Goal: Task Accomplishment & Management: Use online tool/utility

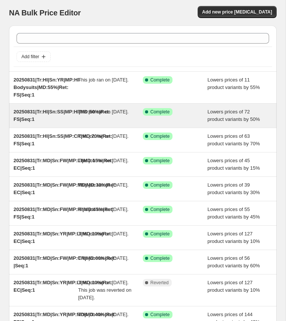
click at [32, 115] on div "20250831|Tr:HI|Sn:SS|MP:HI|MD:50%|Ret: FS|Seq:1" at bounding box center [46, 115] width 65 height 15
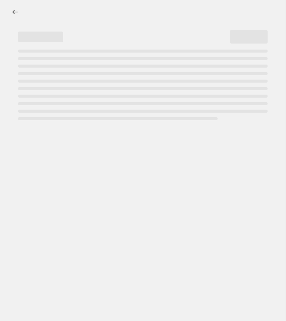
select select "percentage"
select select "collection"
select select "product_status"
select select "tag"
select select "not_equal"
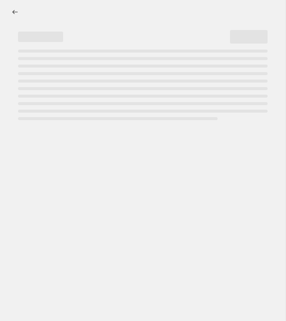
select select "tag"
select select "not_equal"
select select "tag"
select select "not_equal"
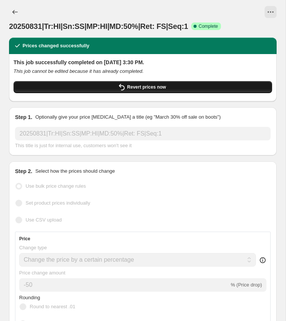
click at [131, 88] on span "Revert prices now" at bounding box center [146, 87] width 39 height 6
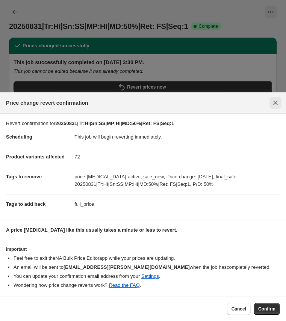
click at [276, 103] on icon "Close" at bounding box center [275, 103] width 5 height 5
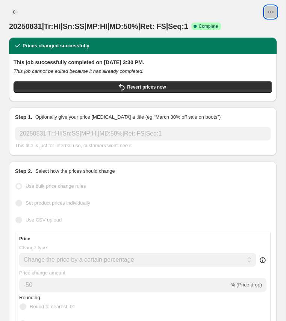
click at [269, 12] on icon "View actions for 20250831|Tr:HI|Sn:SS|MP:HI|MD:50%|Ret: FS|Seq:1" at bounding box center [271, 12] width 8 height 8
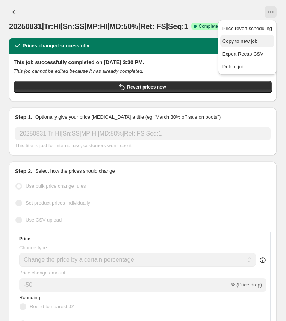
click at [235, 41] on span "Copy to new job" at bounding box center [240, 41] width 35 height 6
select select "percentage"
select select "collection"
select select "product_status"
select select "tag"
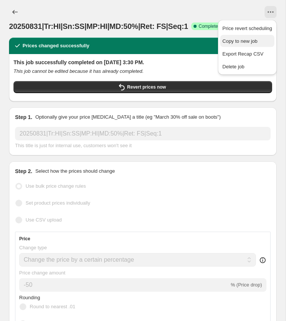
select select "not_equal"
select select "tag"
select select "not_equal"
select select "tag"
select select "not_equal"
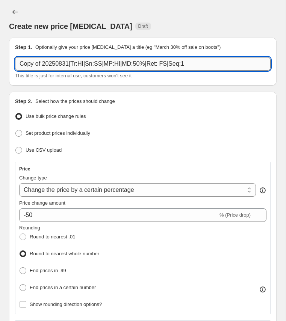
click at [76, 62] on input "Copy of 20250831|Tr:HI|Sn:SS|MP:HI|MD:50%|Ret: FS|Seq:1" at bounding box center [143, 64] width 256 height 14
paste input "20250831|Tr:HI|Sn:YR|MP:CR|MD:75"
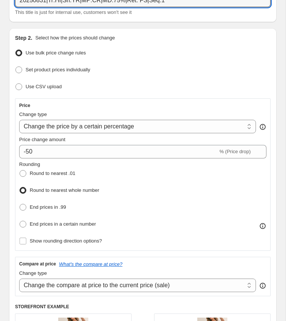
scroll to position [65, 0]
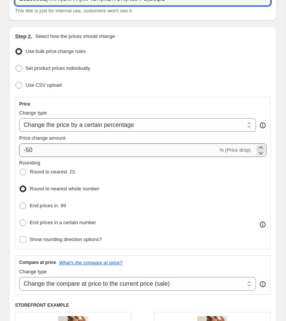
type input "20250831|Tr:HI|Sn:YR|MP:CR|MD:75%|Ret: FS|Seq:1"
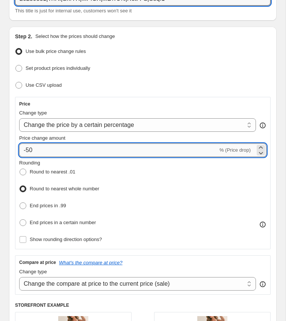
click at [38, 148] on input "-50" at bounding box center [118, 151] width 199 height 14
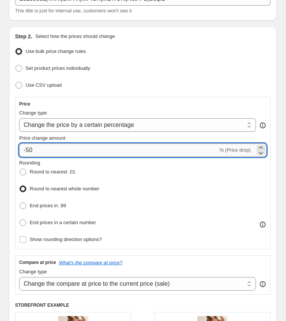
type input "-5"
type input "-75"
click at [124, 202] on div "Rounding Round to nearest .01 Round to nearest whole number End prices in .99 E…" at bounding box center [142, 193] width 247 height 69
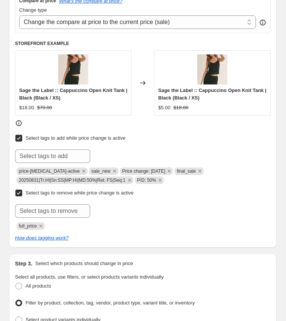
scroll to position [321, 0]
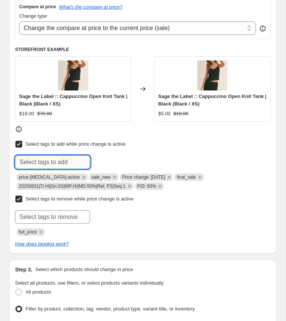
click at [66, 158] on input "text" at bounding box center [52, 163] width 75 height 14
paste input "20250831|Tr:HI|Sn:YR|MP:CR|MD:75%|Ret: FS|Seq:1"
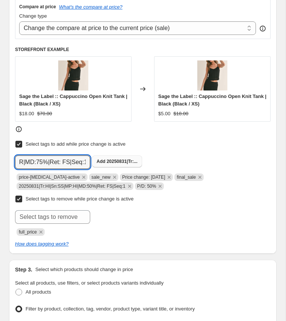
type input "20250831|Tr:HI|Sn:YR|MP:CR|MD:75%|Ret: FS|Seq:1"
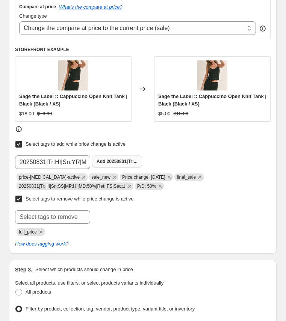
click at [111, 159] on span "20250831|Tr:..." at bounding box center [122, 161] width 31 height 5
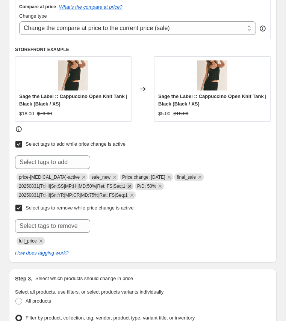
click at [131, 185] on icon "Remove 20250831|Tr:HI|Sn:SS|MP:HI|MD:50%|Ret: FS|Seq:1" at bounding box center [129, 186] width 3 height 3
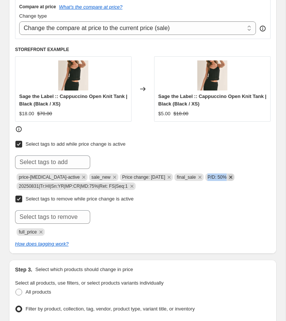
copy span "P/D: 50%"
drag, startPoint x: 207, startPoint y: 175, endPoint x: 230, endPoint y: 174, distance: 23.3
click at [230, 174] on span "P/D: 50%" at bounding box center [219, 178] width 29 height 8
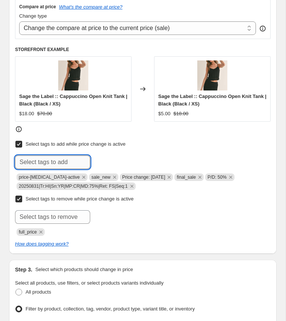
click at [69, 158] on input "text" at bounding box center [52, 163] width 75 height 14
paste input "P/D: 50%"
click at [37, 161] on input "P/D: 50%" at bounding box center [52, 163] width 75 height 14
type input "P/D: 75%"
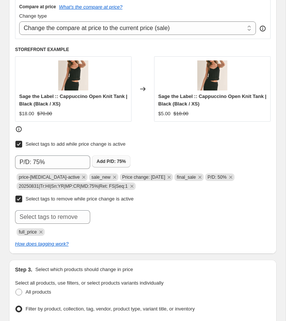
click at [109, 159] on span "P/D: 75%" at bounding box center [116, 161] width 19 height 5
click at [232, 176] on icon "Remove P/D: 50%" at bounding box center [230, 177] width 3 height 3
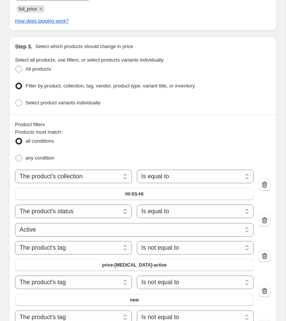
scroll to position [541, 0]
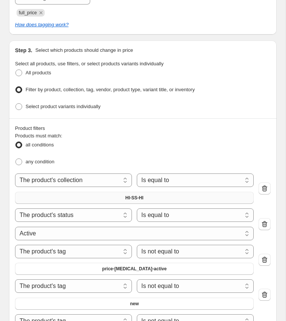
click at [136, 195] on span "HI-SS-HI" at bounding box center [135, 198] width 18 height 6
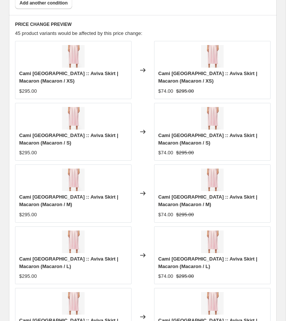
scroll to position [895, 0]
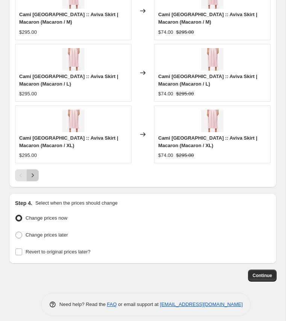
click at [32, 174] on icon "Next" at bounding box center [33, 176] width 2 height 4
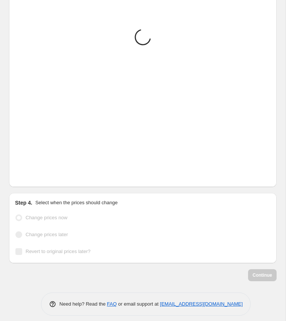
scroll to position [1078, 0]
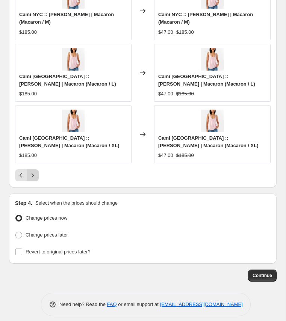
click at [32, 174] on icon "Next" at bounding box center [33, 176] width 2 height 4
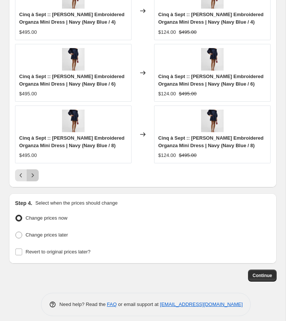
click at [32, 174] on icon "Next" at bounding box center [33, 176] width 2 height 4
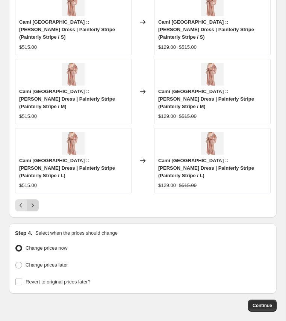
click at [32, 204] on icon "Next" at bounding box center [33, 206] width 2 height 4
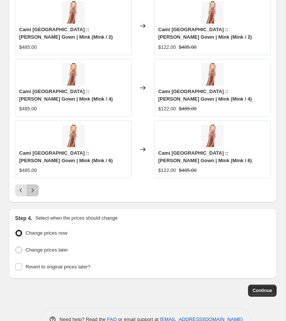
click at [32, 189] on icon "Next" at bounding box center [33, 191] width 2 height 4
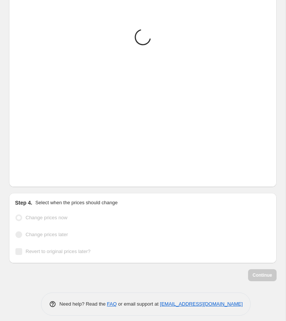
scroll to position [1063, 0]
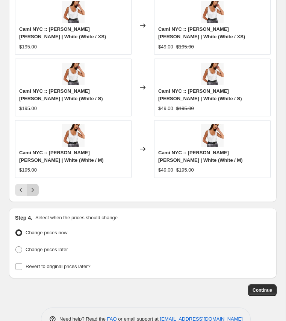
click at [32, 186] on icon "Next" at bounding box center [33, 190] width 8 height 8
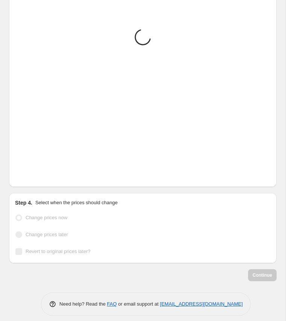
scroll to position [1055, 0]
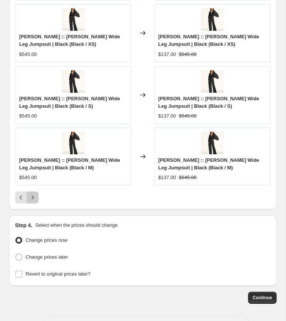
click at [32, 194] on icon "Next" at bounding box center [33, 198] width 8 height 8
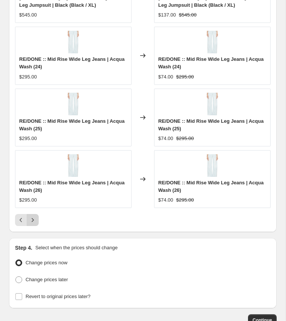
scroll to position [1063, 0]
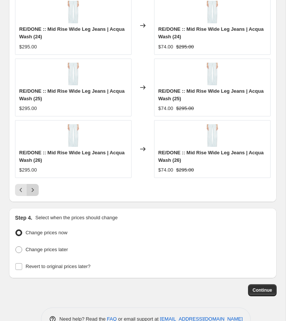
click at [35, 187] on icon "Next" at bounding box center [33, 190] width 8 height 8
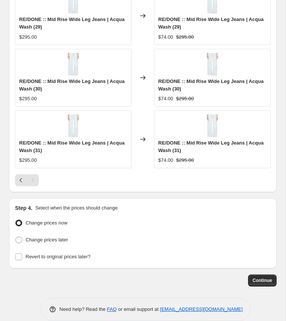
scroll to position [1078, 0]
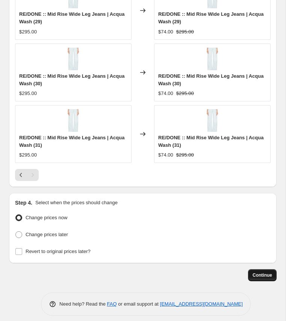
click at [264, 273] on span "Continue" at bounding box center [263, 276] width 20 height 6
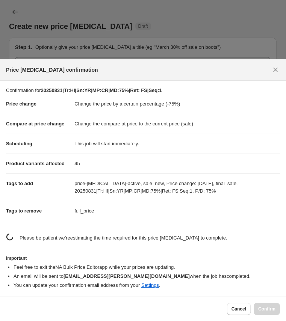
scroll to position [0, 0]
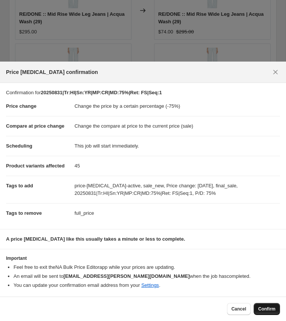
click at [272, 311] on span "Confirm" at bounding box center [266, 309] width 17 height 6
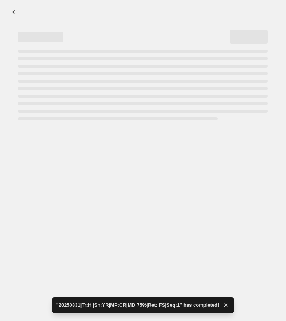
select select "percentage"
select select "collection"
select select "product_status"
select select "tag"
select select "not_equal"
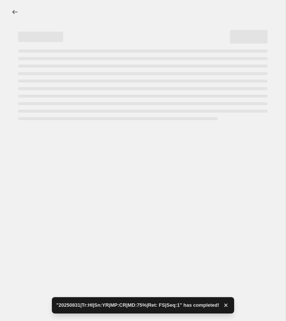
select select "tag"
select select "not_equal"
select select "tag"
select select "not_equal"
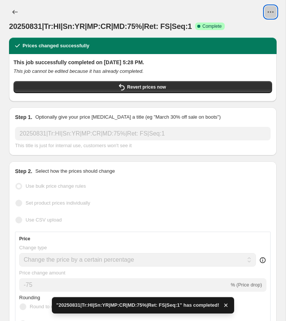
click at [270, 10] on icon "View actions for 20250831|Tr:HI|Sn:YR|MP:CR|MD:75%|Ret: FS|Seq:1" at bounding box center [271, 12] width 8 height 8
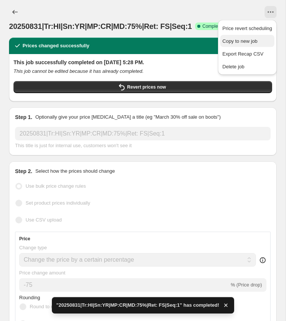
click at [246, 39] on span "Copy to new job" at bounding box center [240, 41] width 35 height 6
select select "percentage"
select select "collection"
select select "product_status"
select select "tag"
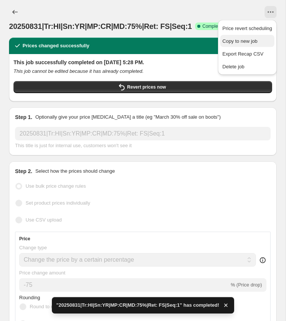
select select "not_equal"
select select "tag"
select select "not_equal"
select select "tag"
select select "not_equal"
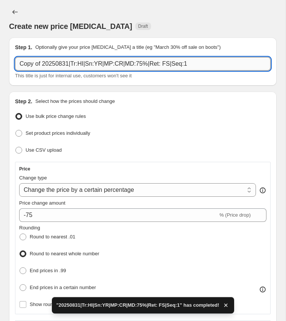
click at [85, 63] on input "Copy of 20250831|Tr:HI|Sn:YR|MP:CR|MD:75%|Ret: FS|Seq:1" at bounding box center [143, 64] width 256 height 14
paste input "20250831|Tr:HI|Sn:YR|MP:HI|MD:5"
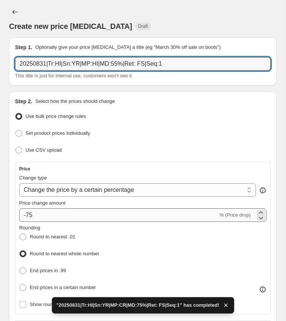
type input "20250831|Tr:HI|Sn:YR|MP:HI|MD:55%|Ret: FS|Seq:1"
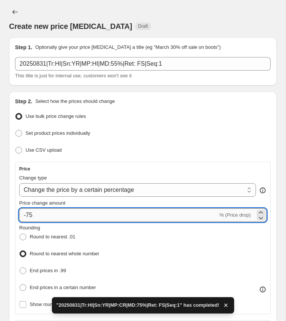
click at [28, 215] on input "-75" at bounding box center [118, 216] width 199 height 14
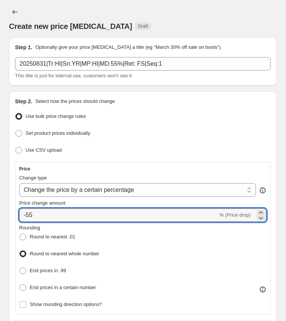
type input "-55"
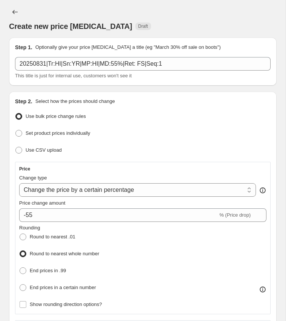
click at [76, 202] on div "Price change amount" at bounding box center [142, 204] width 247 height 8
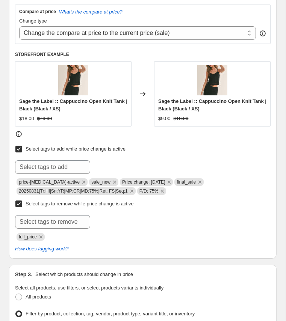
scroll to position [322, 0]
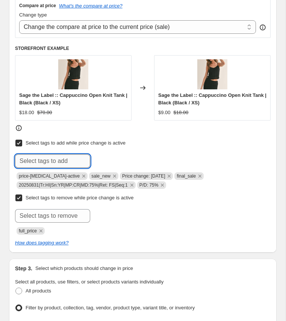
click at [69, 160] on input "text" at bounding box center [52, 162] width 75 height 14
paste input "20250831|Tr:HI|Sn:YR|MP:HI|MD:55%|Ret: FS|Seq:1"
type input "20250831|Tr:HI|Sn:YR|MP:HI|MD:55%|Ret: FS|Seq:1"
click at [107, 158] on span "Add 20250831|Tr:..." at bounding box center [117, 161] width 41 height 6
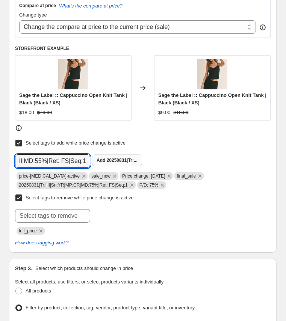
scroll to position [0, 0]
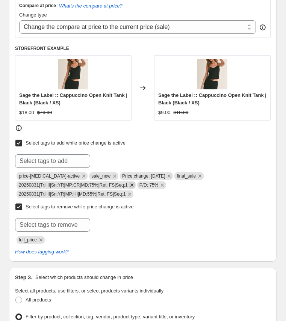
click at [135, 182] on icon "Remove 20250831|Tr:HI|Sn:YR|MP:CR|MD:75%|Ret: FS|Seq:1" at bounding box center [132, 185] width 7 height 7
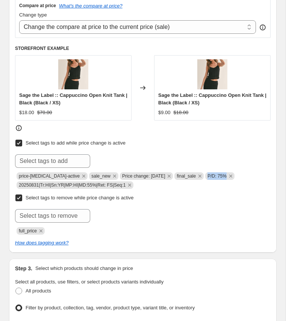
copy span "P/D: 75%"
drag, startPoint x: 207, startPoint y: 174, endPoint x: 226, endPoint y: 173, distance: 19.2
click at [226, 174] on span "P/D: 75%" at bounding box center [217, 176] width 19 height 5
click at [70, 158] on input "text" at bounding box center [52, 162] width 75 height 14
paste input "P/D: 75%"
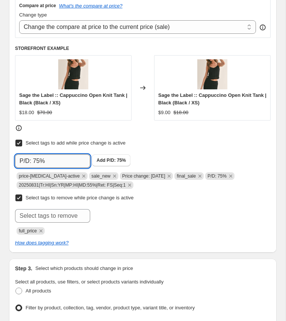
click at [37, 159] on input "P/D: 75%" at bounding box center [52, 162] width 75 height 14
type input "P/D: 55%"
click at [108, 158] on span "P/D: 55%" at bounding box center [116, 160] width 19 height 5
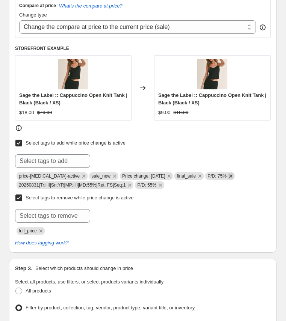
click at [233, 174] on icon "Remove P/D: 75%" at bounding box center [230, 176] width 7 height 7
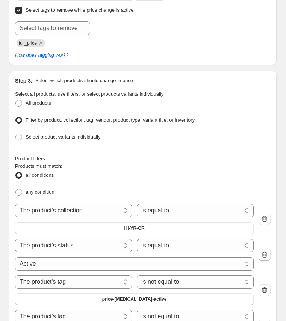
scroll to position [519, 0]
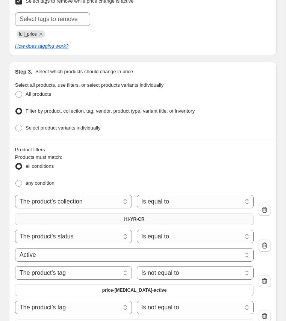
click at [139, 217] on span "HI-YR-CR" at bounding box center [134, 220] width 20 height 6
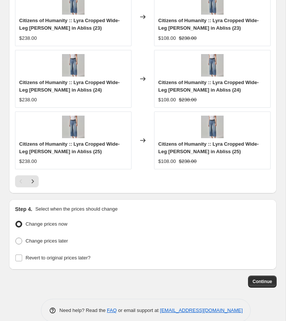
scroll to position [1078, 0]
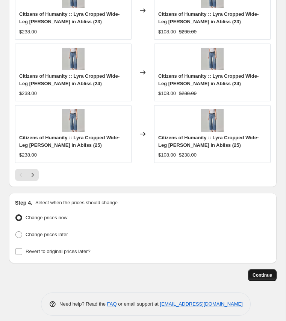
click at [259, 273] on span "Continue" at bounding box center [263, 276] width 20 height 6
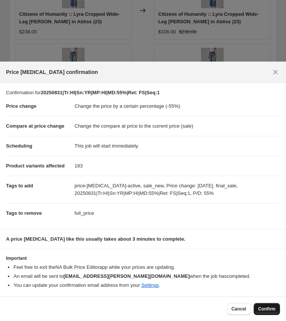
click at [267, 310] on span "Confirm" at bounding box center [266, 309] width 17 height 6
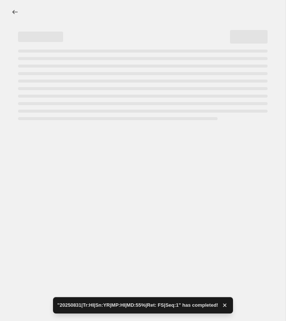
select select "percentage"
select select "collection"
select select "product_status"
select select "tag"
select select "not_equal"
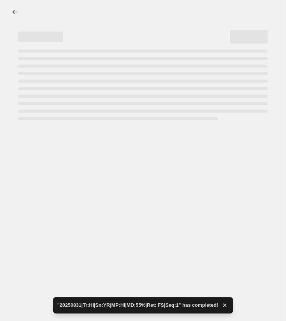
select select "tag"
select select "not_equal"
select select "tag"
select select "not_equal"
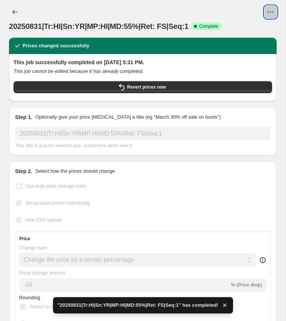
click at [271, 11] on icon "View actions for 20250831|Tr:HI|Sn:YR|MP:HI|MD:55%|Ret: FS|Seq:1" at bounding box center [271, 12] width 8 height 8
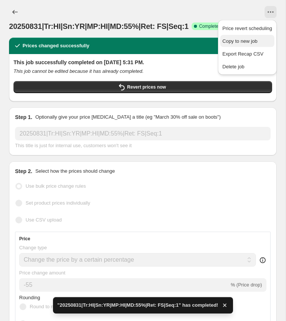
click at [259, 39] on span "Copy to new job" at bounding box center [248, 42] width 50 height 8
select select "percentage"
select select "collection"
select select "product_status"
select select "tag"
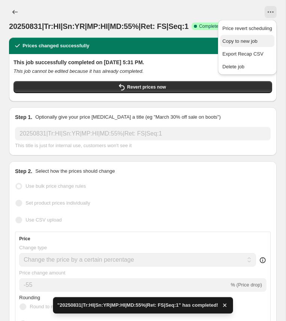
select select "not_equal"
select select "tag"
select select "not_equal"
select select "tag"
select select "not_equal"
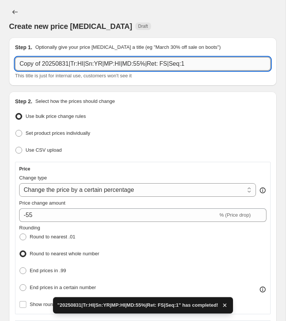
click at [78, 66] on input "Copy of 20250831|Tr:HI|Sn:YR|MP:HI|MD:55%|Ret: FS|Seq:1" at bounding box center [143, 64] width 256 height 14
paste input "20250831|Tr:HI|Sn:YR|MP:MD|MD:40%|Ret:"
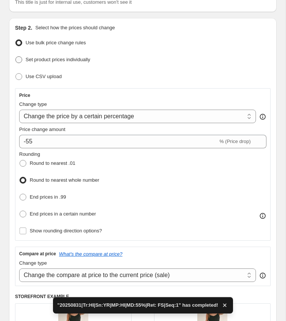
scroll to position [141, 0]
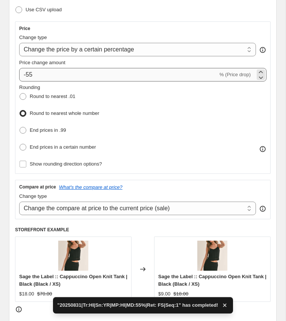
type input "20250831|Tr:HI|Sn:YR|MP:MD|MD:40%|Ret: |Seq:1"
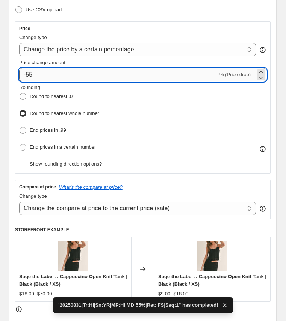
click at [45, 76] on input "-55" at bounding box center [118, 75] width 199 height 14
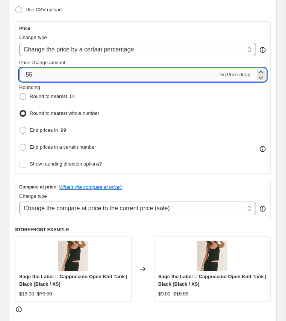
type input "-5"
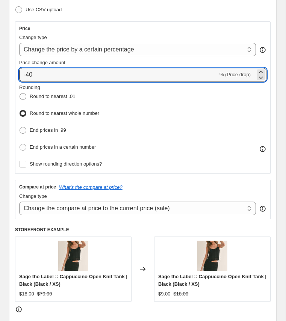
type input "-40"
click at [131, 136] on div "Rounding Round to nearest .01 Round to nearest whole number End prices in .99 E…" at bounding box center [142, 118] width 247 height 69
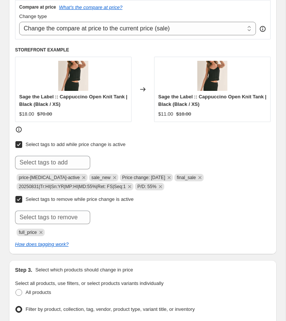
scroll to position [326, 0]
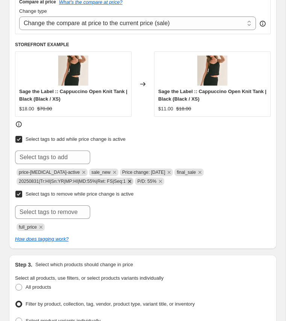
click at [131, 180] on icon "Remove 20250831|Tr:HI|Sn:YR|MP:HI|MD:55%|Ret: FS|Seq:1" at bounding box center [129, 181] width 3 height 3
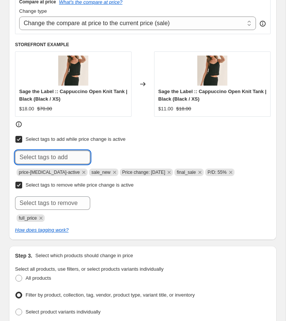
click at [66, 157] on input "text" at bounding box center [52, 158] width 75 height 14
paste input "20250831|Tr:HI|Sn:YR|MP:MD|MD:40%|Ret: |Seq:1"
type input "20250831|Tr:HI|Sn:YR|MP:MD|MD:40%|Ret: |Seq:1"
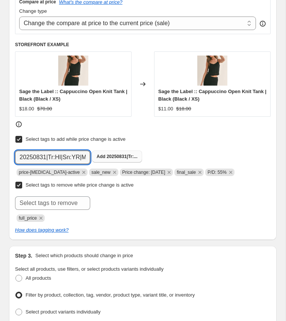
click at [114, 157] on button "Add 20250831|Tr:..." at bounding box center [117, 157] width 50 height 12
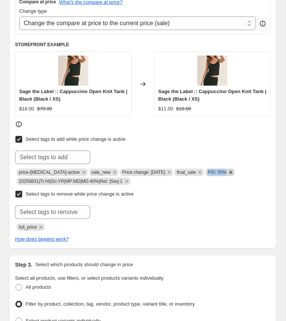
drag, startPoint x: 207, startPoint y: 171, endPoint x: 229, endPoint y: 171, distance: 21.8
click at [229, 171] on span "P/D: 55%" at bounding box center [219, 173] width 29 height 8
copy span "P/D: 55%"
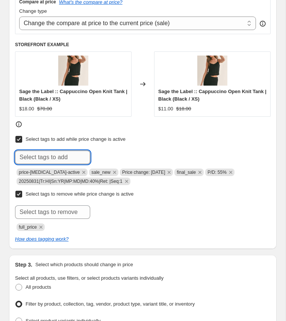
paste input "P/D: 55%"
click at [71, 152] on input "P/D: 55%" at bounding box center [52, 158] width 75 height 14
click at [40, 154] on input "P/D: 55%" at bounding box center [52, 158] width 75 height 14
type input "P/D: 40%"
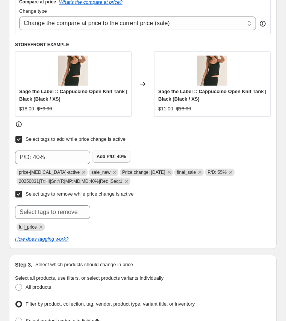
click at [113, 154] on span "Add P/D: 40%" at bounding box center [111, 157] width 29 height 6
click at [231, 171] on icon "Remove P/D: 55%" at bounding box center [230, 172] width 3 height 3
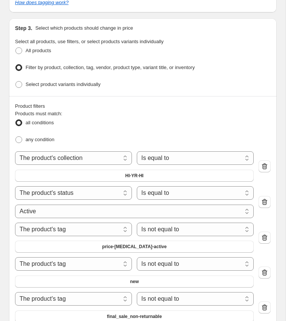
scroll to position [571, 0]
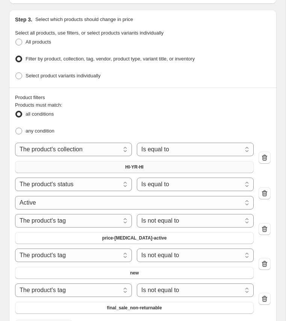
click at [143, 164] on span "HI-YR-HI" at bounding box center [134, 167] width 18 height 6
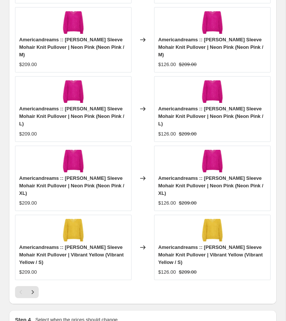
scroll to position [1123, 0]
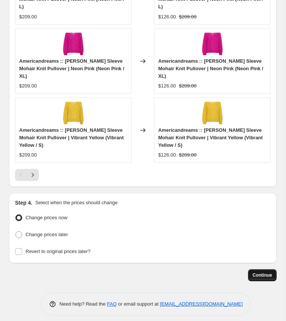
click at [255, 270] on button "Continue" at bounding box center [262, 276] width 29 height 12
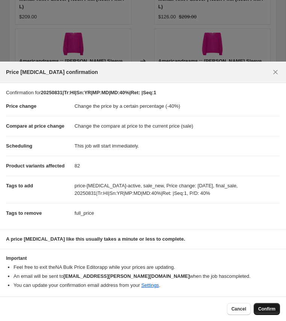
click at [268, 311] on span "Confirm" at bounding box center [266, 309] width 17 height 6
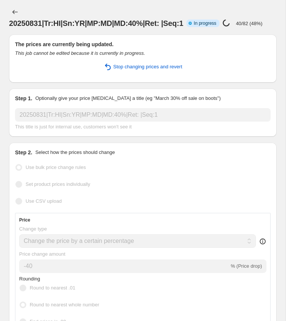
select select "percentage"
select select "collection"
select select "product_status"
select select "tag"
select select "not_equal"
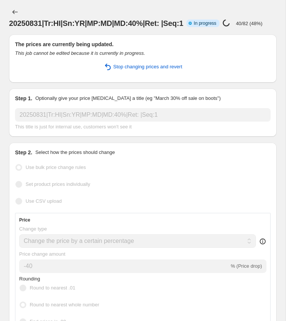
select select "tag"
select select "not_equal"
select select "tag"
select select "not_equal"
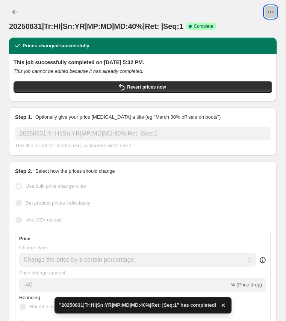
click at [271, 11] on icon "View actions for 20250831|Tr:HI|Sn:YR|MP:MD|MD:40%|Ret: |Seq:1" at bounding box center [271, 12] width 8 height 8
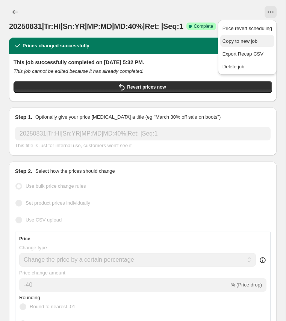
click at [231, 43] on span "Copy to new job" at bounding box center [240, 41] width 35 height 6
select select "percentage"
select select "collection"
select select "product_status"
select select "tag"
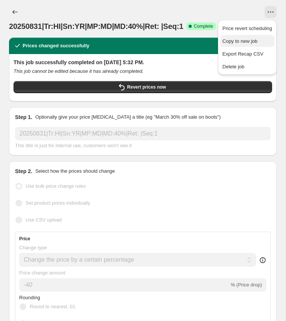
select select "not_equal"
select select "tag"
select select "not_equal"
select select "tag"
select select "not_equal"
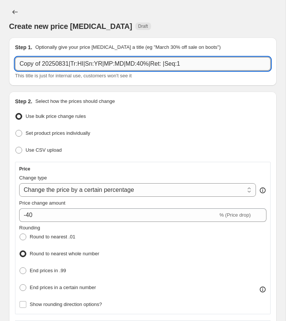
click at [70, 65] on input "Copy of 20250831|Tr:HI|Sn:YR|MP:MD|MD:40%|Ret: |Seq:1" at bounding box center [143, 64] width 256 height 14
paste input "20250831|Tr:HI|Sn:YR|MP:LI|MD:25"
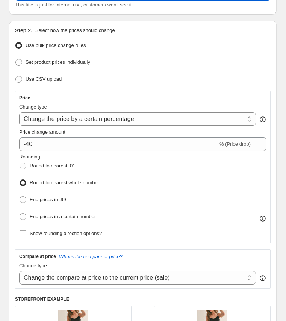
scroll to position [87, 0]
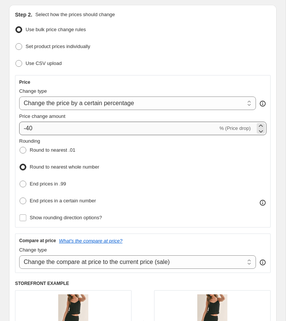
type input "20250831|Tr:HI|Sn:YR|MP:LI|MD:25%|Ret: |Seq:1"
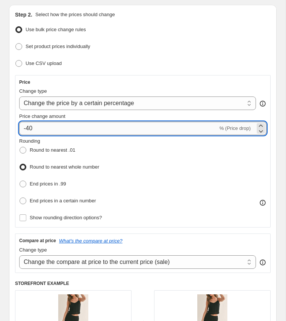
click at [40, 125] on input "-40" at bounding box center [118, 129] width 199 height 14
type input "-4"
type input "-25"
click at [127, 159] on div "Rounding Round to nearest .01 Round to nearest whole number End prices in .99 E…" at bounding box center [142, 172] width 247 height 69
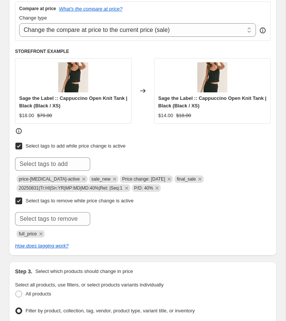
scroll to position [320, 0]
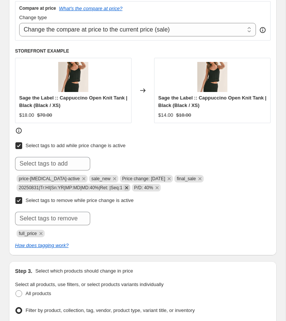
click at [130, 185] on icon "Remove 20250831|Tr:HI|Sn:YR|MP:MD|MD:40%|Ret: |Seq:1" at bounding box center [126, 188] width 7 height 7
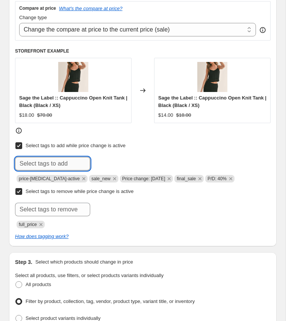
click at [59, 163] on input "text" at bounding box center [52, 164] width 75 height 14
paste input "20250831|Tr:HI|Sn:YR|MP:LI|MD:25%|Ret: |Seq:1"
type input "20250831|Tr:HI|Sn:YR|MP:LI|MD:25%|Ret: |Seq:1"
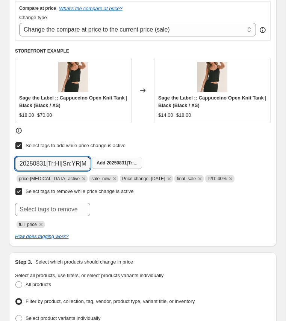
click at [116, 161] on span "20250831|Tr:..." at bounding box center [122, 163] width 31 height 5
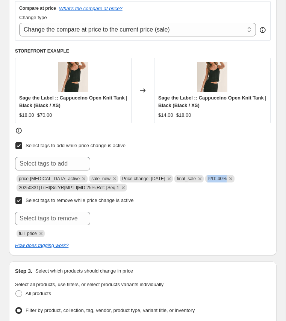
copy span "P/D: 40%"
drag, startPoint x: 207, startPoint y: 176, endPoint x: 226, endPoint y: 176, distance: 19.6
click at [226, 176] on span "P/D: 40%" at bounding box center [217, 178] width 19 height 5
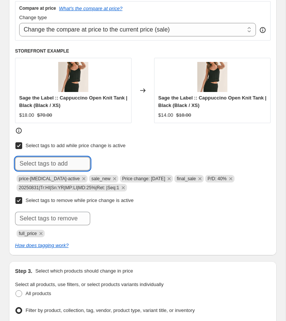
click at [72, 157] on input "text" at bounding box center [52, 164] width 75 height 14
paste input "P/D: 40%"
click at [40, 162] on input "P/D: 40%" at bounding box center [52, 164] width 75 height 14
type input "P/D: 25%"
click at [108, 161] on span "P/D: 25%" at bounding box center [116, 163] width 19 height 5
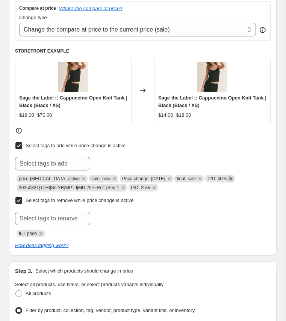
click at [230, 176] on icon "Remove P/D: 40%" at bounding box center [230, 179] width 7 height 7
click at [199, 177] on icon "Remove final_sale" at bounding box center [200, 179] width 7 height 7
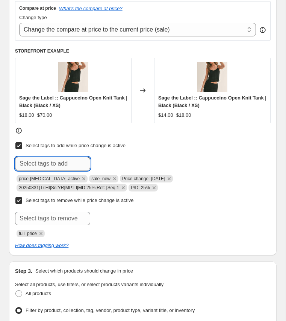
click at [76, 162] on input "text" at bounding box center [52, 164] width 75 height 14
type input "sale_credit_exchange"
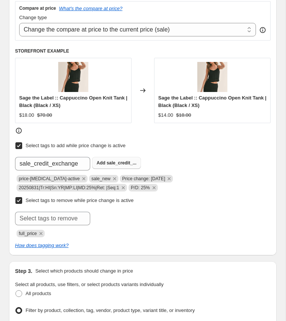
click at [124, 161] on span "sale_credit_..." at bounding box center [122, 163] width 30 height 5
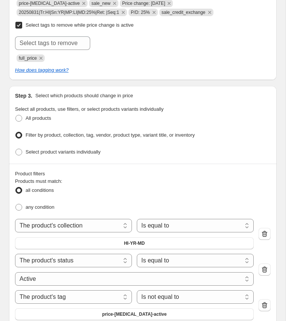
scroll to position [505, 0]
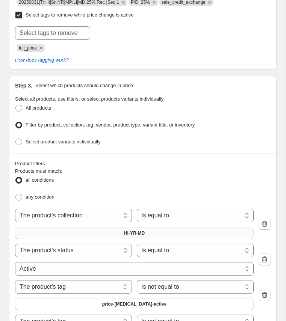
click at [138, 230] on span "HI-YR-MD" at bounding box center [134, 233] width 21 height 6
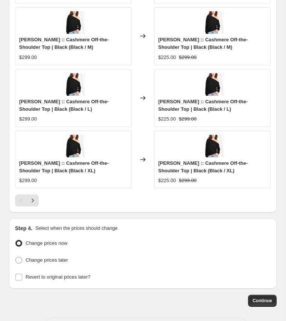
scroll to position [1078, 0]
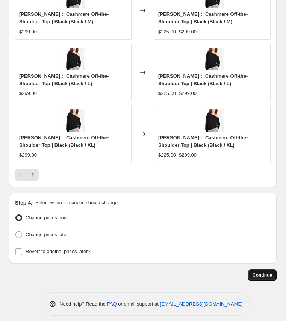
click at [267, 273] on button "Continue" at bounding box center [262, 276] width 29 height 12
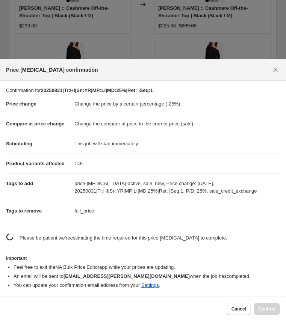
scroll to position [0, 0]
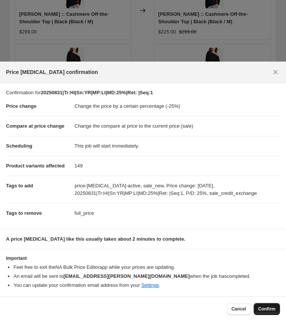
click at [264, 307] on span "Confirm" at bounding box center [266, 309] width 17 height 6
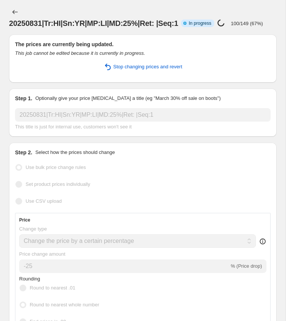
select select "percentage"
select select "collection"
select select "product_status"
select select "tag"
select select "not_equal"
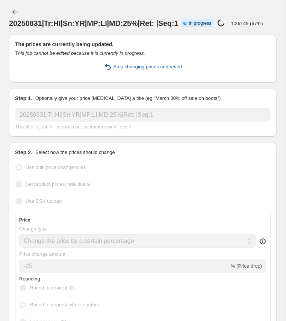
select select "tag"
select select "not_equal"
select select "tag"
select select "not_equal"
